Goal: Ask a question

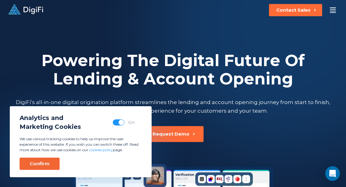
click at [47, 163] on div "Confirm" at bounding box center [40, 164] width 20 height 6
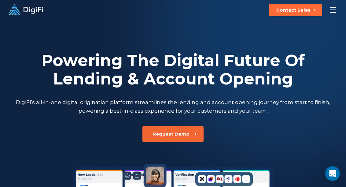
click at [162, 134] on div "Request Demo" at bounding box center [171, 134] width 37 height 6
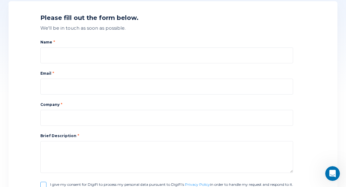
scroll to position [97, 0]
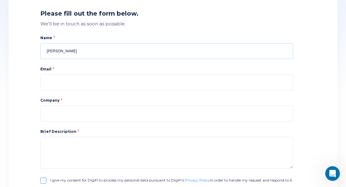
type input "Melissa Vine"
type input "melissa@thecapitalvine.com"
type input "The Capital Vine"
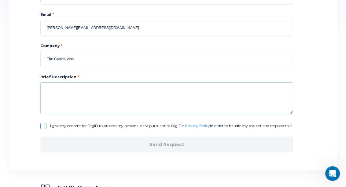
scroll to position [154, 0]
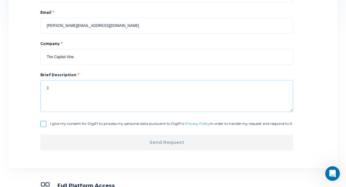
type textarea "I"
click at [208, 88] on textarea "I am a commercial loan broker looking for a platform for a client that wants me…" at bounding box center [166, 96] width 253 height 32
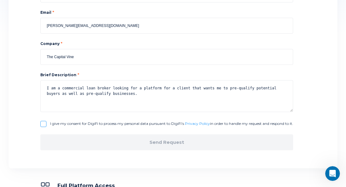
type textarea "I am a commercial loan broker looking for a platform for a client that wants me…"
click at [45, 123] on input "I give my consent for DigiFi to process my personal data pursuant to DigiFi’s P…" at bounding box center [43, 124] width 6 height 6
checkbox input "true"
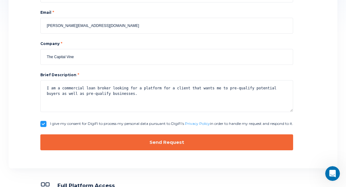
click at [86, 141] on button "Send Request" at bounding box center [166, 142] width 253 height 16
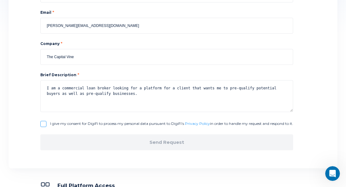
checkbox input "false"
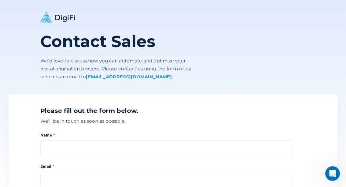
scroll to position [0, 0]
click at [62, 17] on icon at bounding box center [65, 18] width 20 height 7
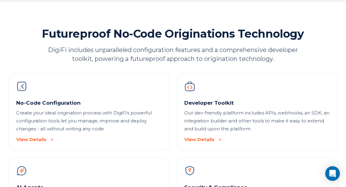
scroll to position [581, 0]
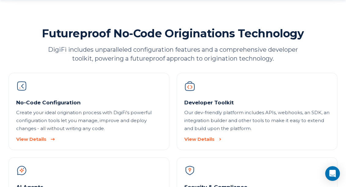
click at [36, 140] on div "View Details" at bounding box center [31, 139] width 30 height 6
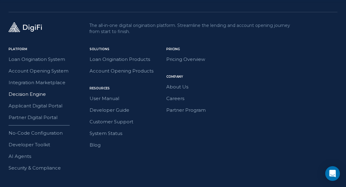
scroll to position [1759, 0]
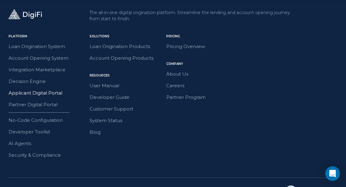
click at [53, 93] on link "Applicant Digital Portal" at bounding box center [37, 93] width 56 height 8
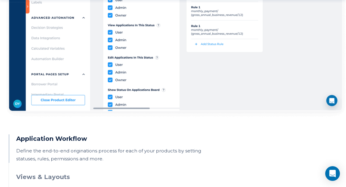
scroll to position [483, 0]
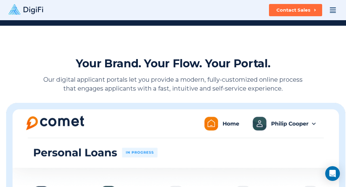
scroll to position [258, 0]
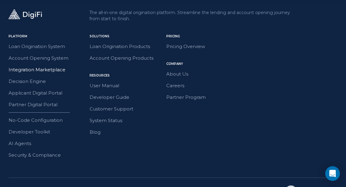
click at [55, 71] on link "Integration Marketplace" at bounding box center [37, 70] width 57 height 8
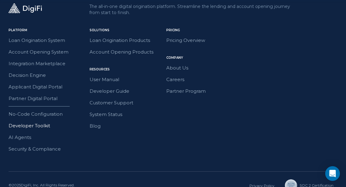
scroll to position [1766, 0]
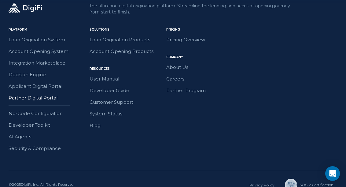
click at [50, 98] on link "Partner Digital Portal" at bounding box center [37, 98] width 56 height 8
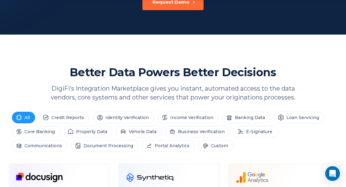
scroll to position [235, 0]
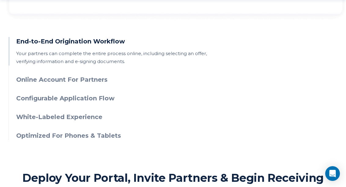
scroll to position [544, 0]
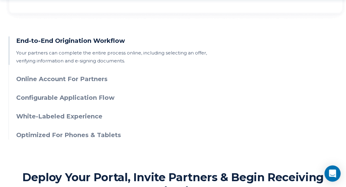
click at [334, 174] on icon "Open Intercom Messenger" at bounding box center [332, 173] width 7 height 8
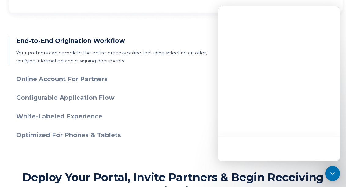
scroll to position [0, 0]
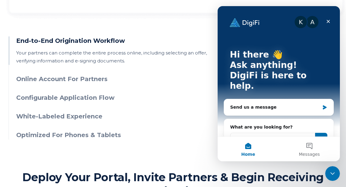
click at [252, 133] on input "Search our documentation" at bounding box center [272, 139] width 85 height 12
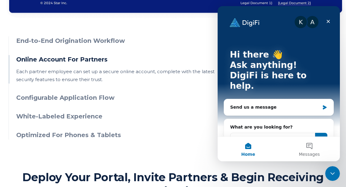
click at [254, 133] on input "does digit work for loan brokers?" at bounding box center [272, 139] width 85 height 12
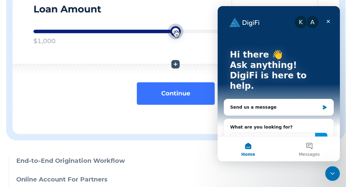
type input "does digifi work for loan brokers?"
click at [322, 136] on icon "Submit" at bounding box center [321, 138] width 5 height 5
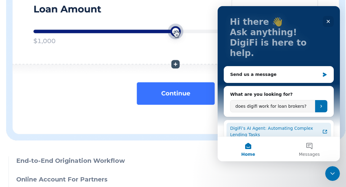
scroll to position [32, 0]
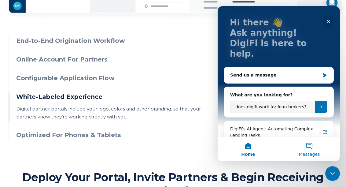
click at [310, 146] on button "Messages" at bounding box center [309, 149] width 61 height 24
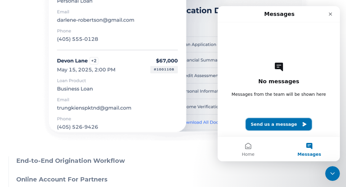
click at [278, 126] on button "Send us a message" at bounding box center [279, 124] width 66 height 12
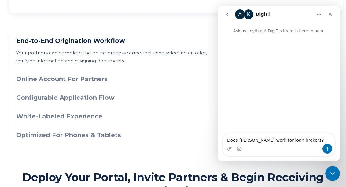
type textarea "Does [PERSON_NAME] work for loan brokers?"
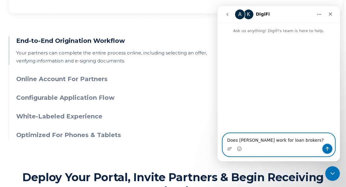
click at [328, 149] on icon "Send a message…" at bounding box center [327, 148] width 5 height 5
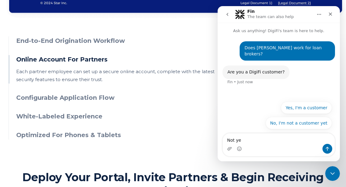
type textarea "Not yet"
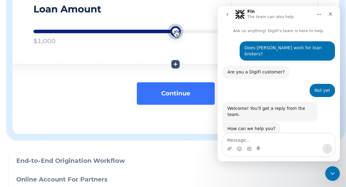
scroll to position [38, 0]
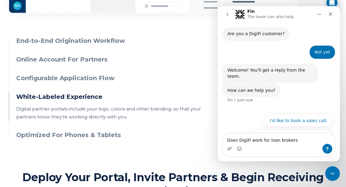
type textarea "Does DigiFi work for loan brokers?"
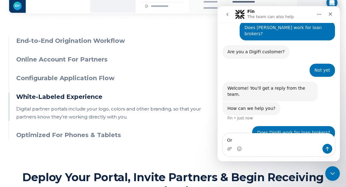
scroll to position [20, 0]
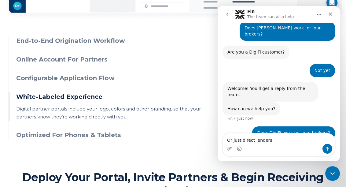
type textarea "Or just direct lenders?"
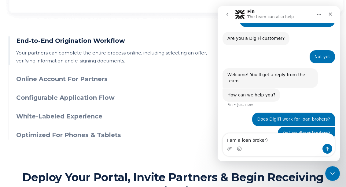
click at [226, 140] on textarea "I am a loan broker)" at bounding box center [279, 138] width 112 height 10
type textarea "(I am a loan broker)"
